Goal: Register for event/course

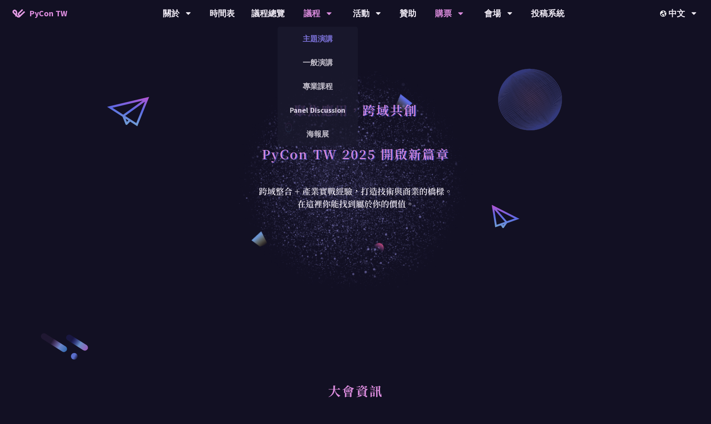
click at [323, 36] on link "主題演講" at bounding box center [318, 39] width 80 height 20
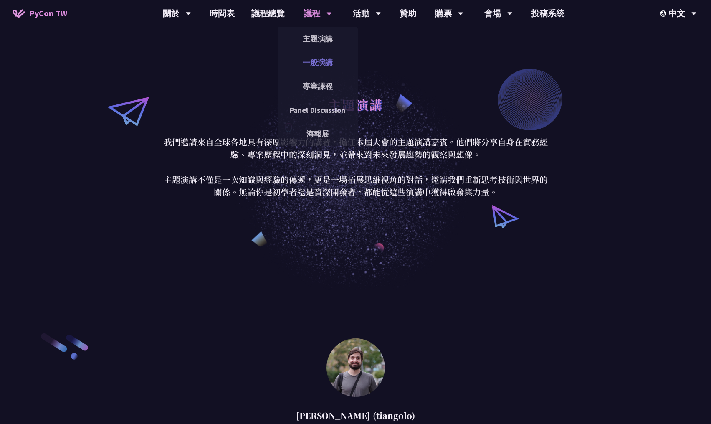
click at [323, 63] on link "一般演講" at bounding box center [318, 63] width 80 height 20
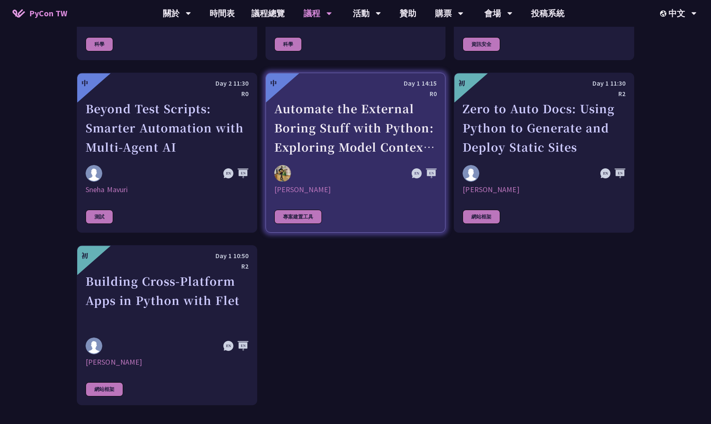
scroll to position [2352, 0]
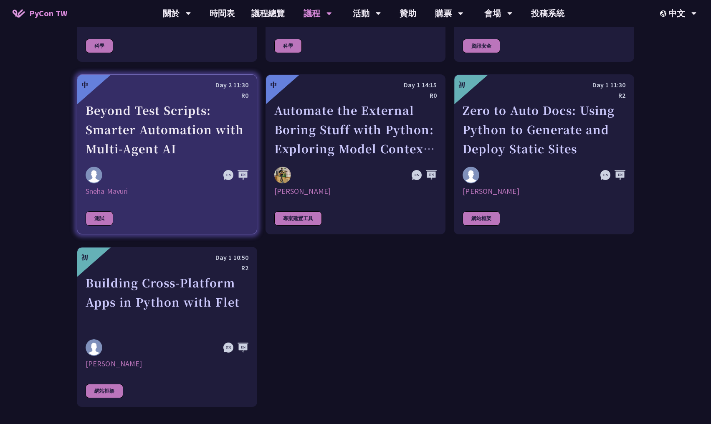
click at [130, 156] on link "中 Day 2 11:30 R0 Beyond Test Scripts: Smarter Automation with Multi-Agent AI [P…" at bounding box center [167, 154] width 180 height 160
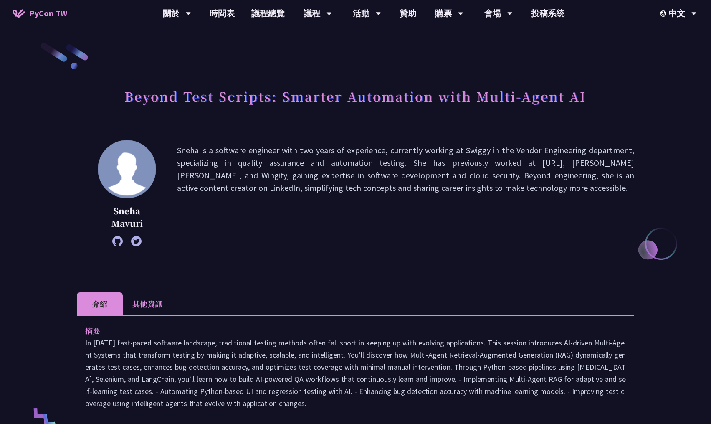
scroll to position [907, 0]
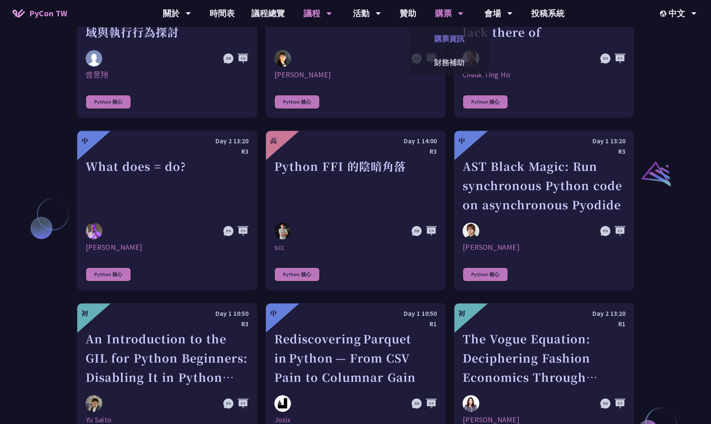
click at [450, 37] on link "購票資訊" at bounding box center [449, 39] width 80 height 20
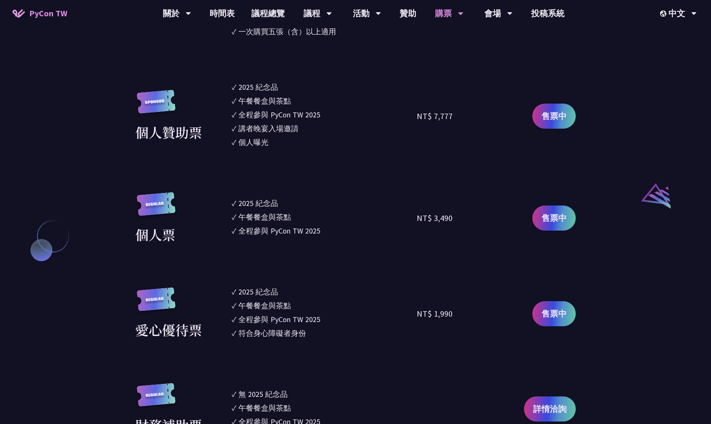
scroll to position [897, 0]
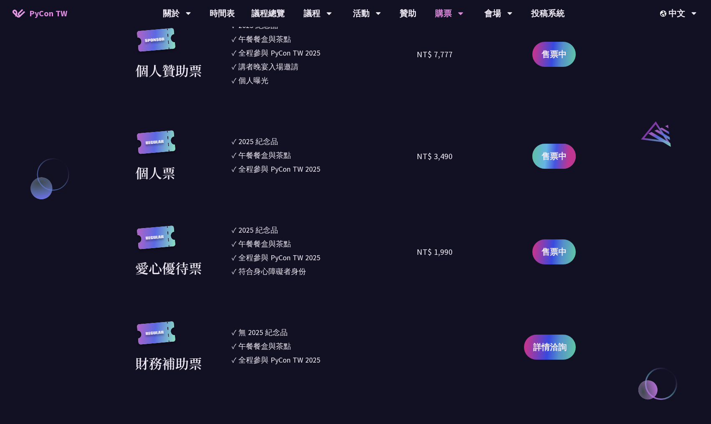
click at [558, 152] on span "售票中" at bounding box center [553, 156] width 25 height 13
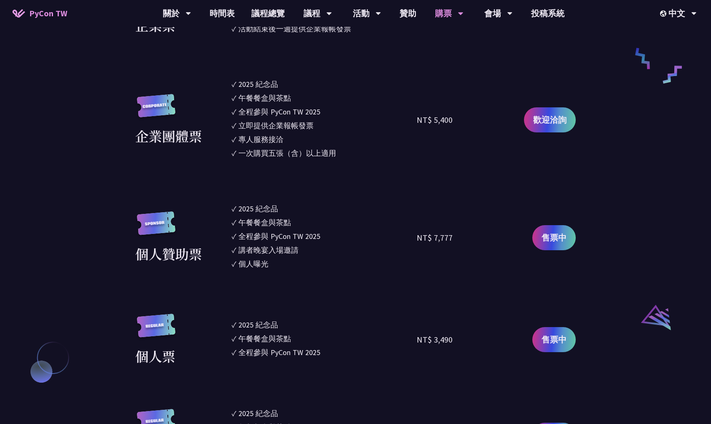
scroll to position [782, 0]
